Goal: Task Accomplishment & Management: Manage account settings

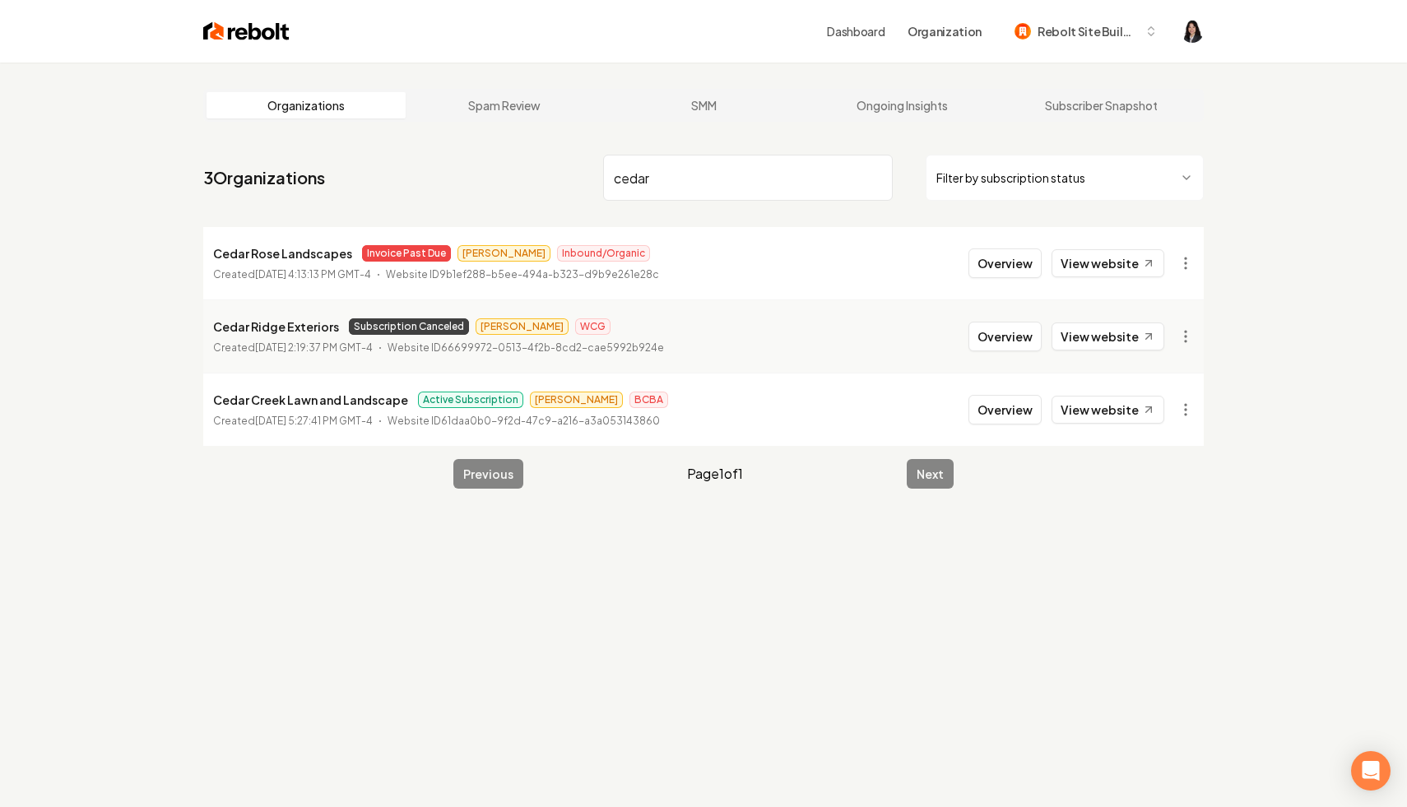
click at [874, 174] on input "cedar" at bounding box center [748, 178] width 290 height 46
paste input "Spot on Services"
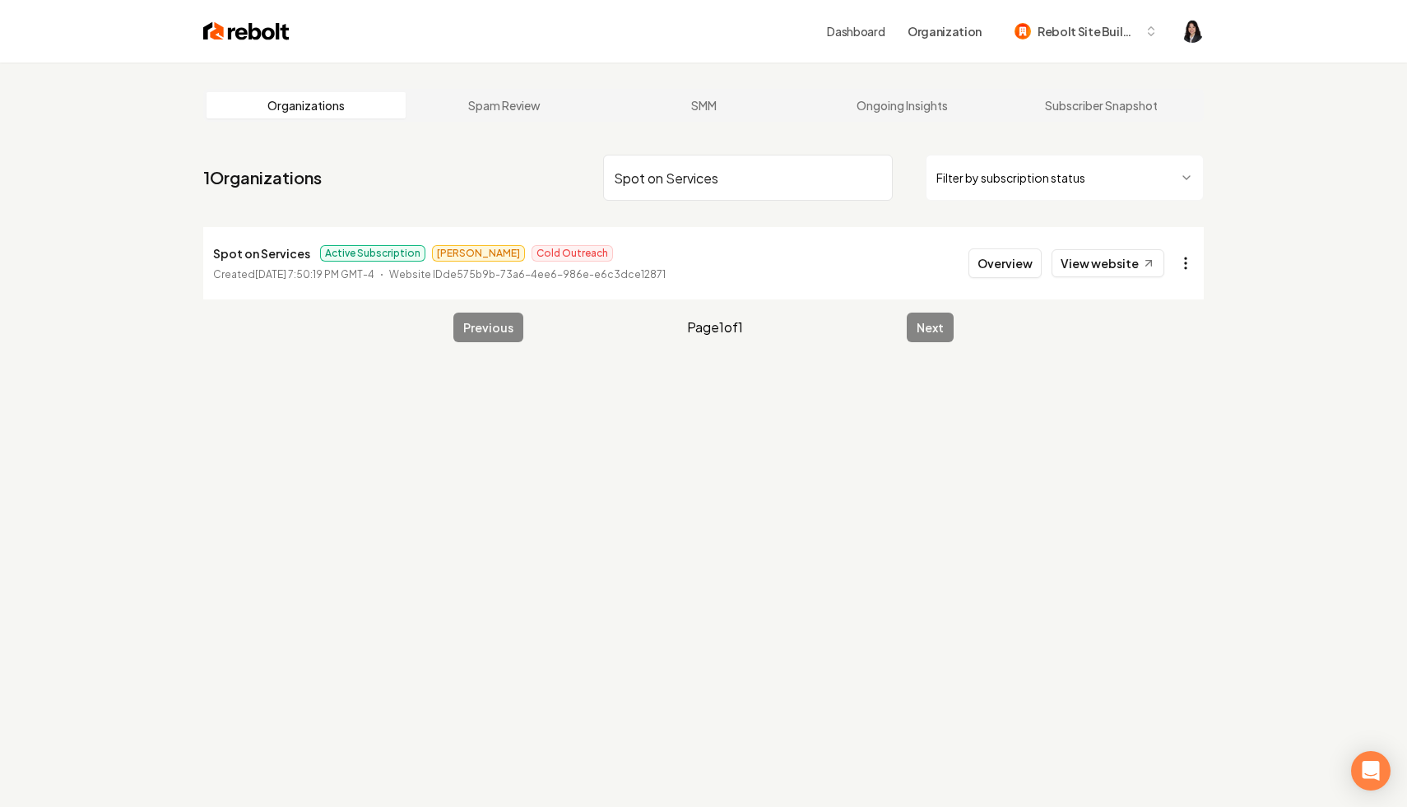
type input "Spot on Services"
click at [1189, 259] on html "Dashboard Organization Rebolt Site Builder Organizations Spam Review SMM Ongoin…" at bounding box center [703, 403] width 1407 height 807
click at [1174, 412] on link "View in Stripe" at bounding box center [1145, 405] width 104 height 26
click at [880, 174] on input "Spot on Services" at bounding box center [748, 178] width 290 height 46
click at [876, 175] on input "Spot on Services" at bounding box center [748, 178] width 290 height 46
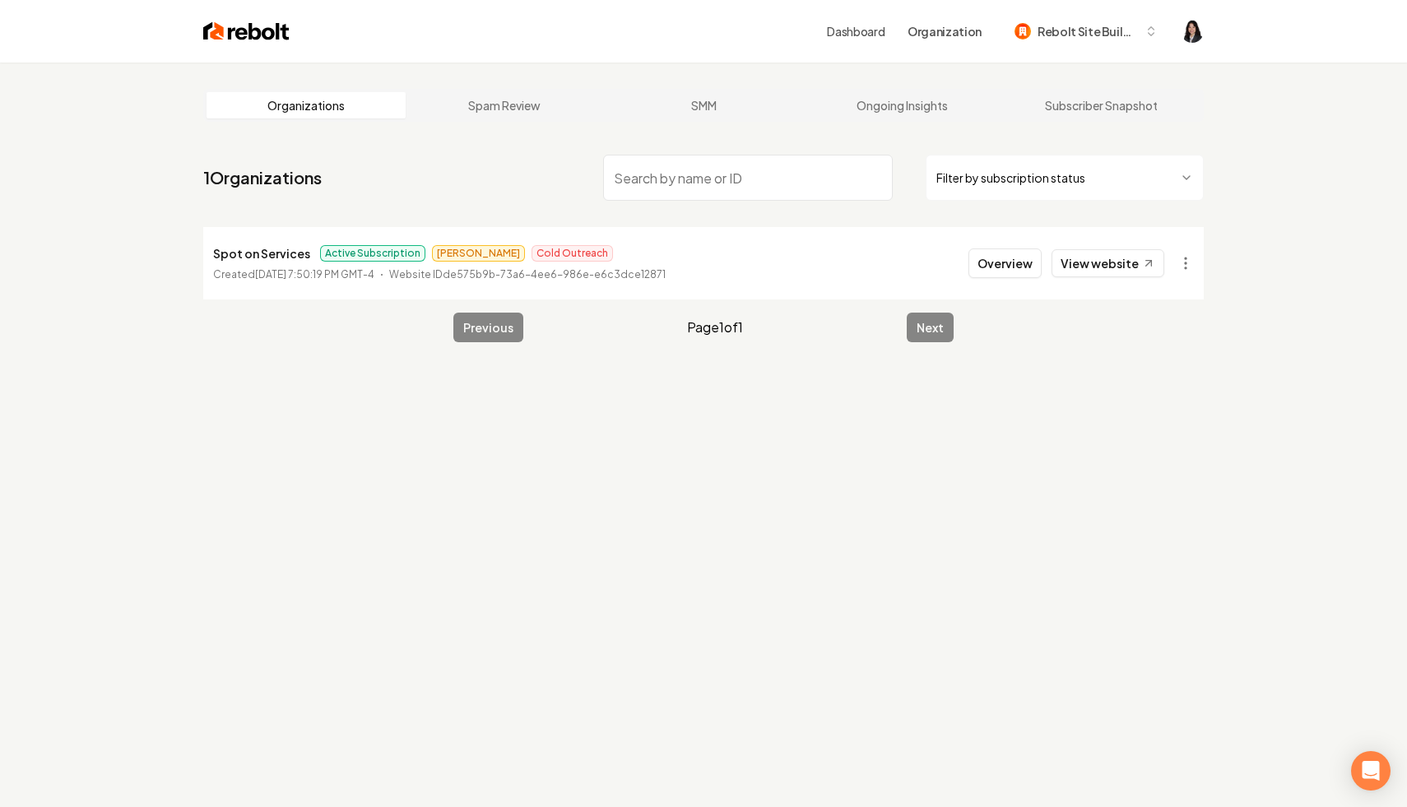
click at [1028, 167] on html "Dashboard Organization Rebolt Site Builder Organizations Spam Review SMM Ongoin…" at bounding box center [703, 403] width 1407 height 807
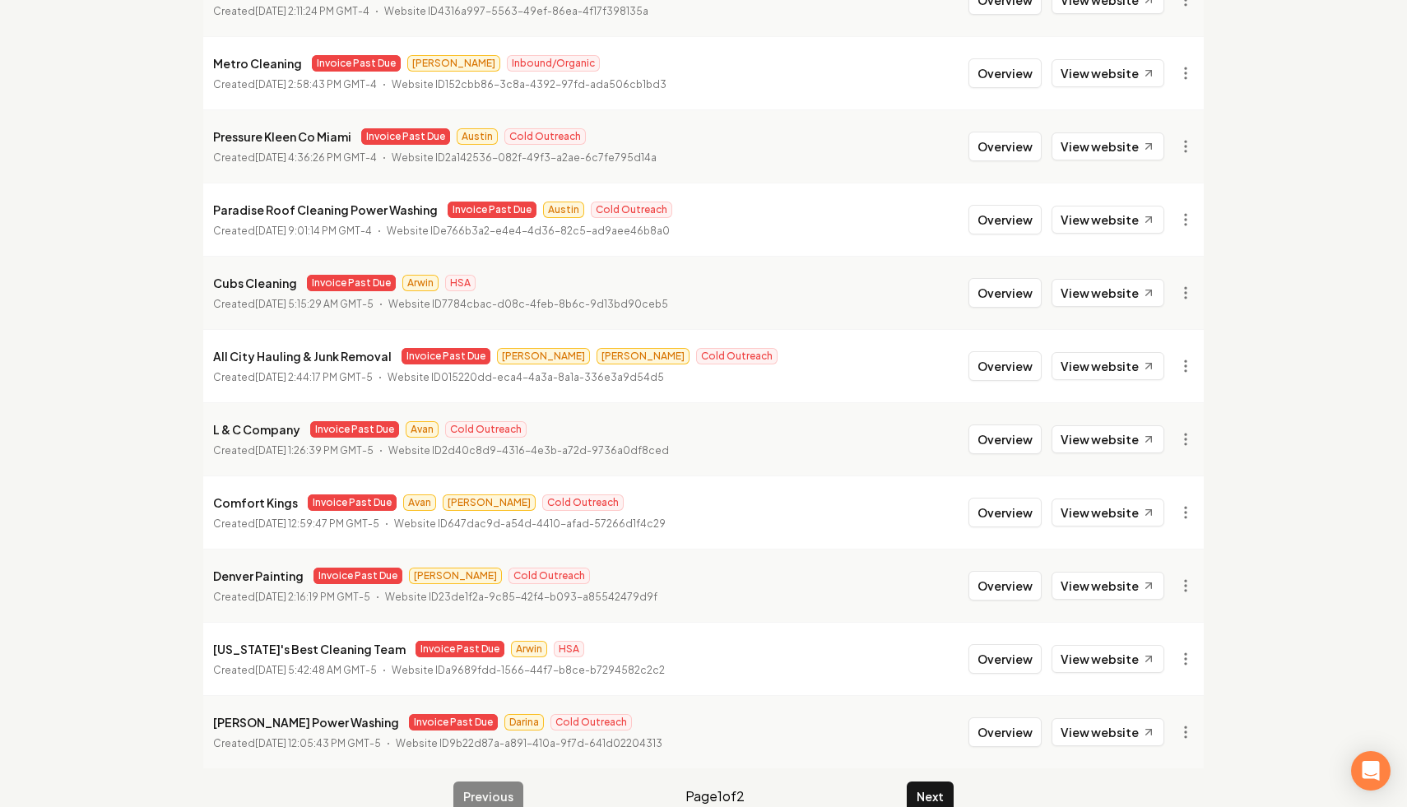
scroll to position [1685, 0]
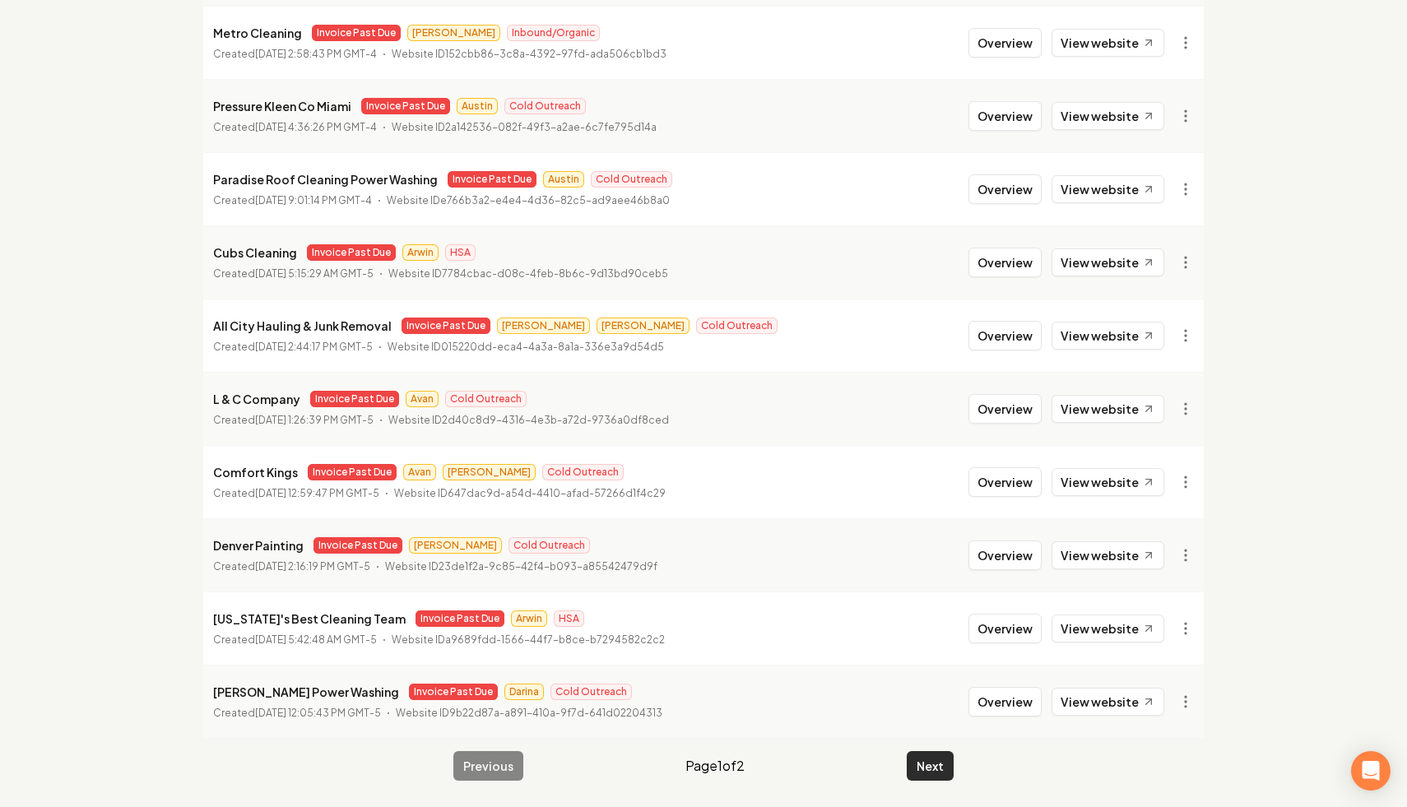
click at [934, 762] on button "Next" at bounding box center [930, 766] width 47 height 30
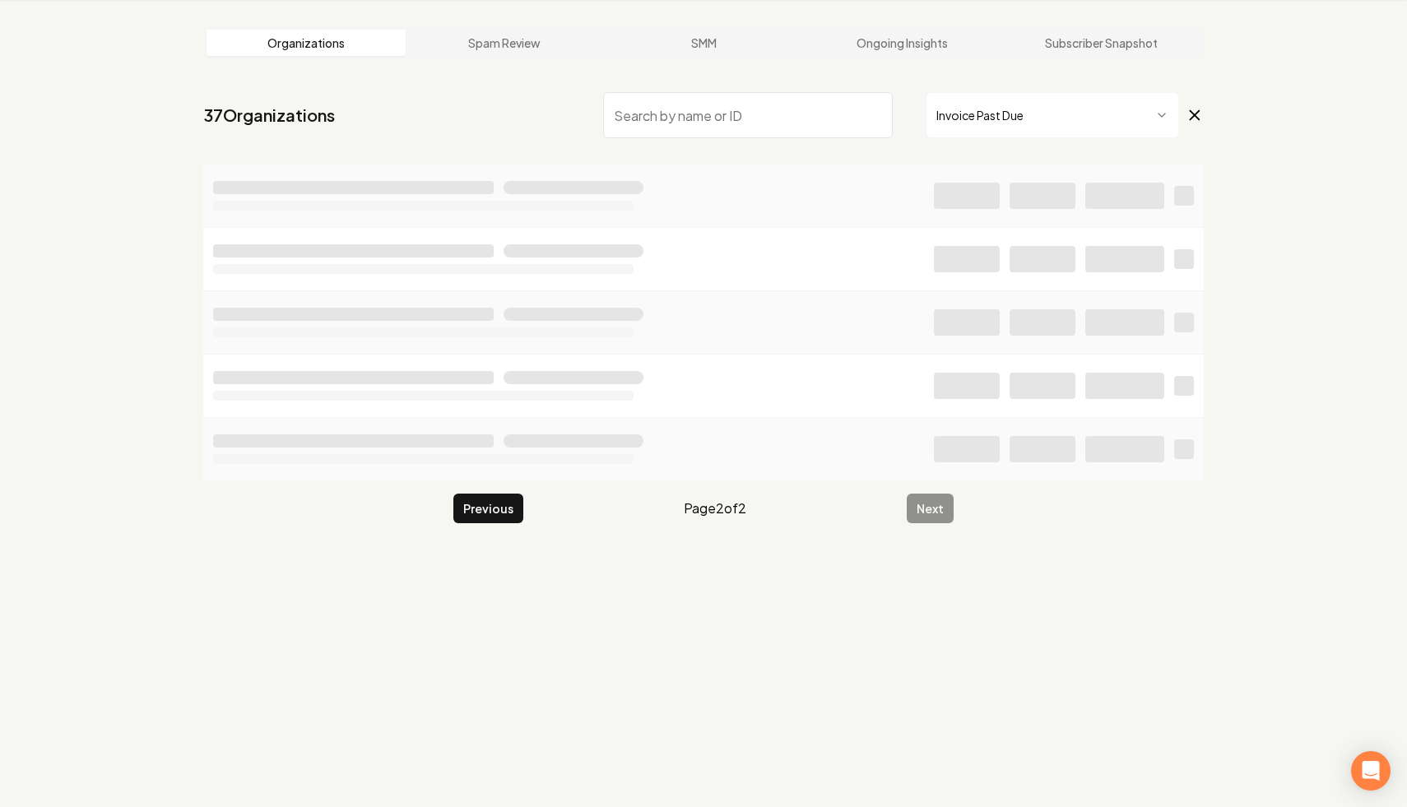
scroll to position [63, 0]
